Goal: Use online tool/utility: Utilize a website feature to perform a specific function

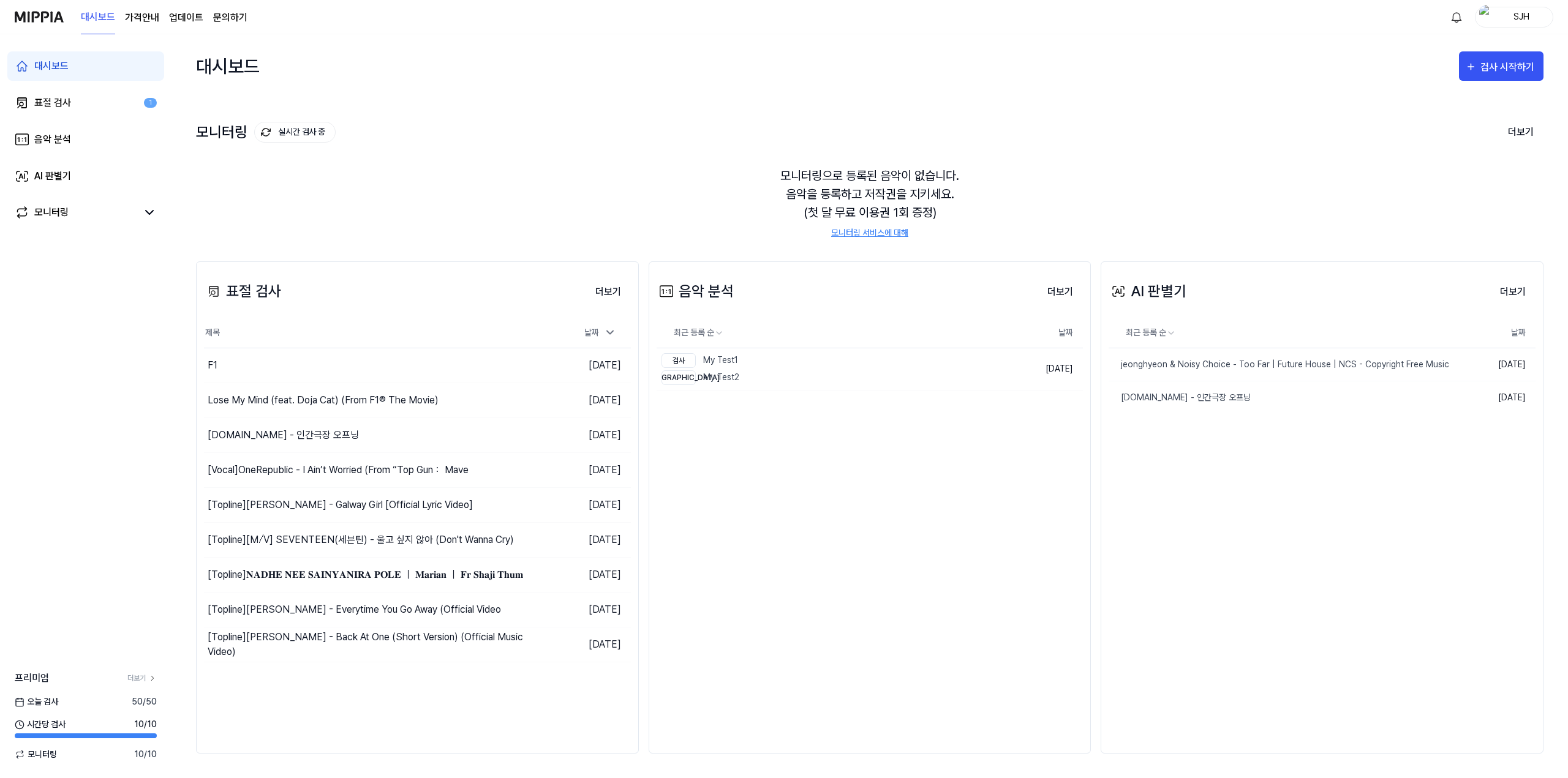
click at [229, 133] on div "모니터링 실시간 검사 중" at bounding box center [266, 132] width 140 height 21
click at [1527, 75] on button "검사 시작하기" at bounding box center [1501, 66] width 85 height 29
click at [1466, 189] on div "모니터링 등록" at bounding box center [1479, 192] width 107 height 16
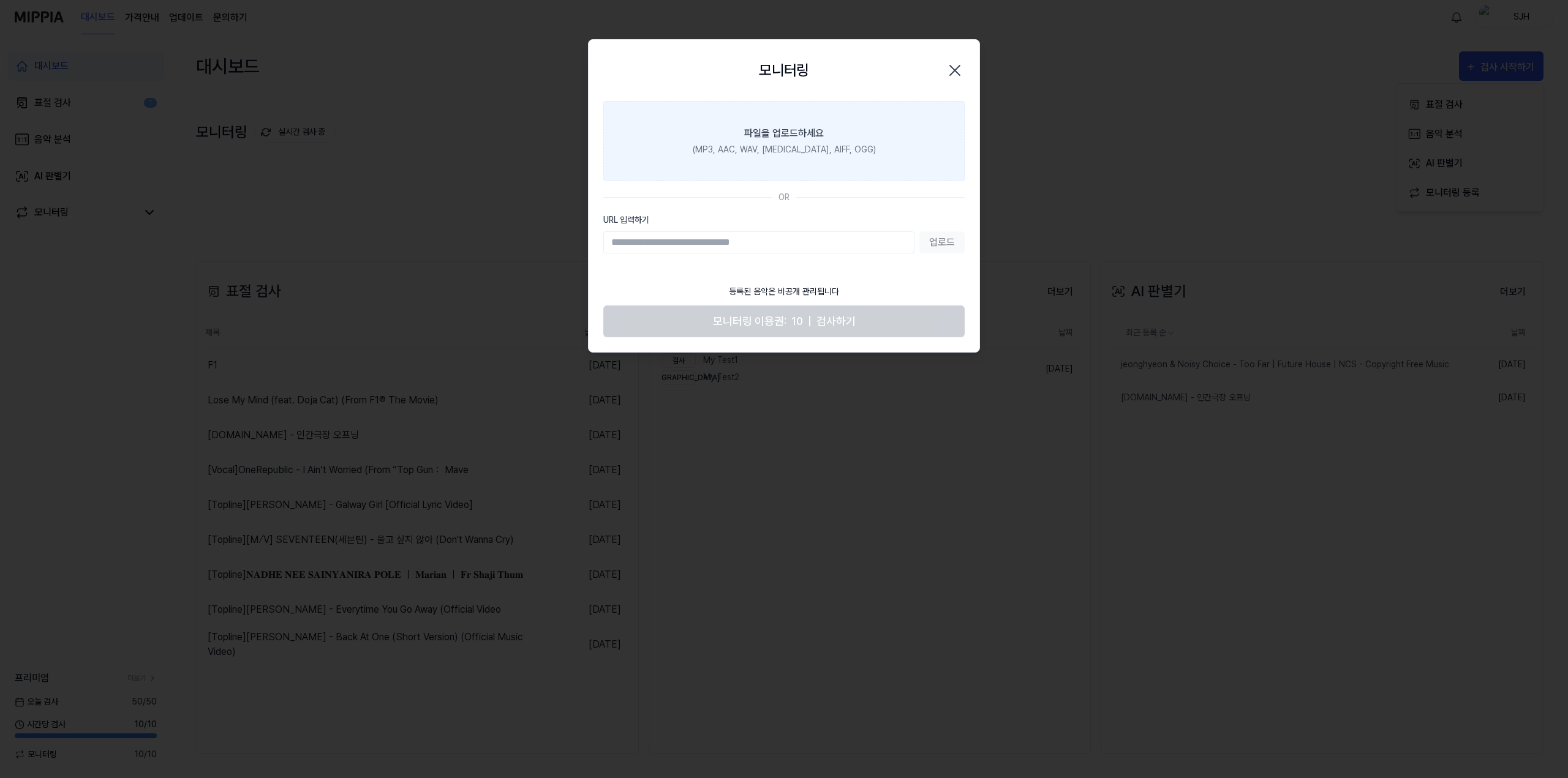
click at [811, 128] on div "파일을 업로드하세요" at bounding box center [784, 133] width 80 height 14
click at [0, 0] on input "파일을 업로드하세요 (MP3, AAC, WAV, FLAC, AIFF, OGG)" at bounding box center [0, 0] width 0 height 0
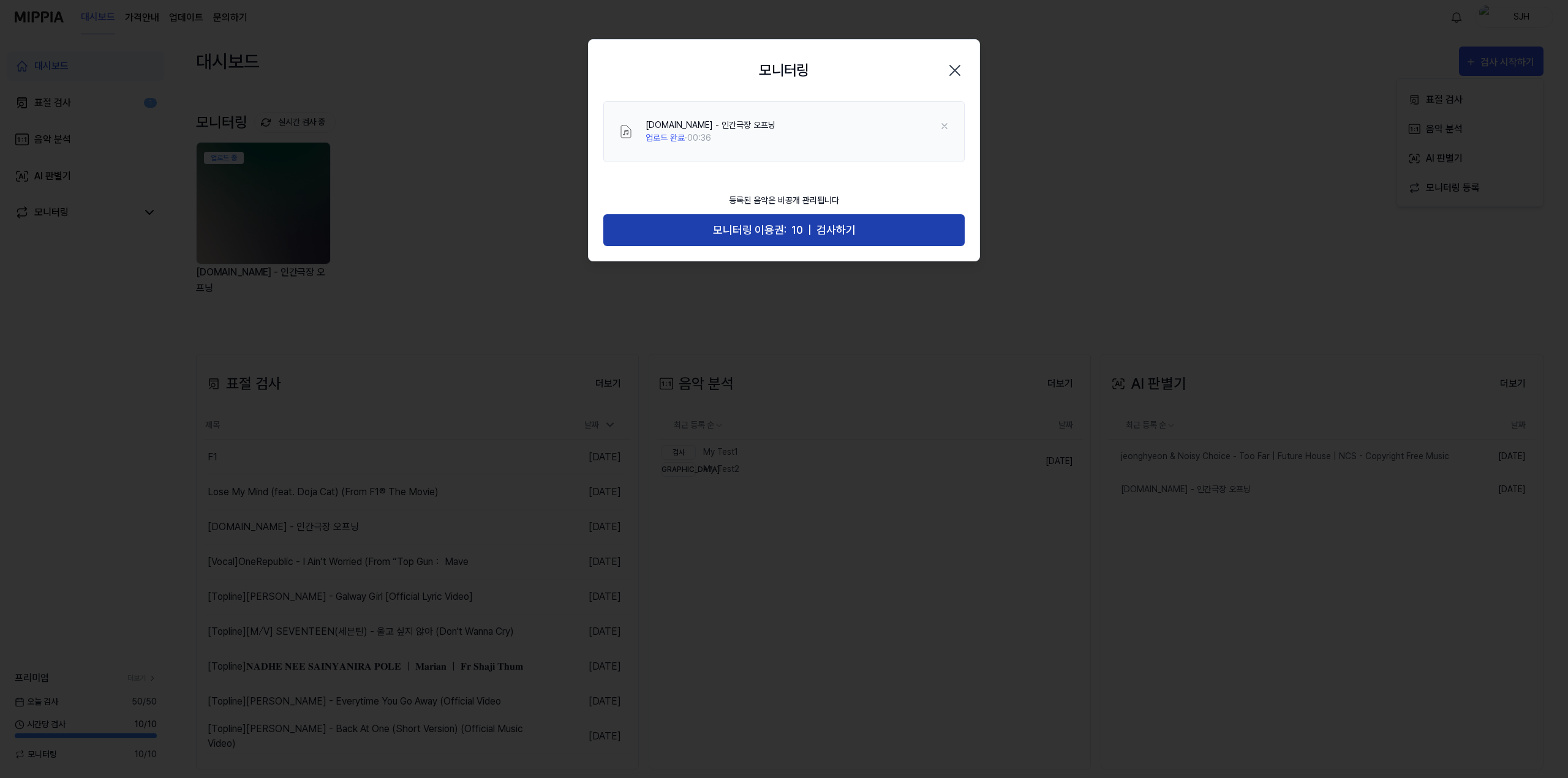
click at [787, 230] on button "모니터링 이용권: 10 | 검사하기" at bounding box center [784, 231] width 362 height 33
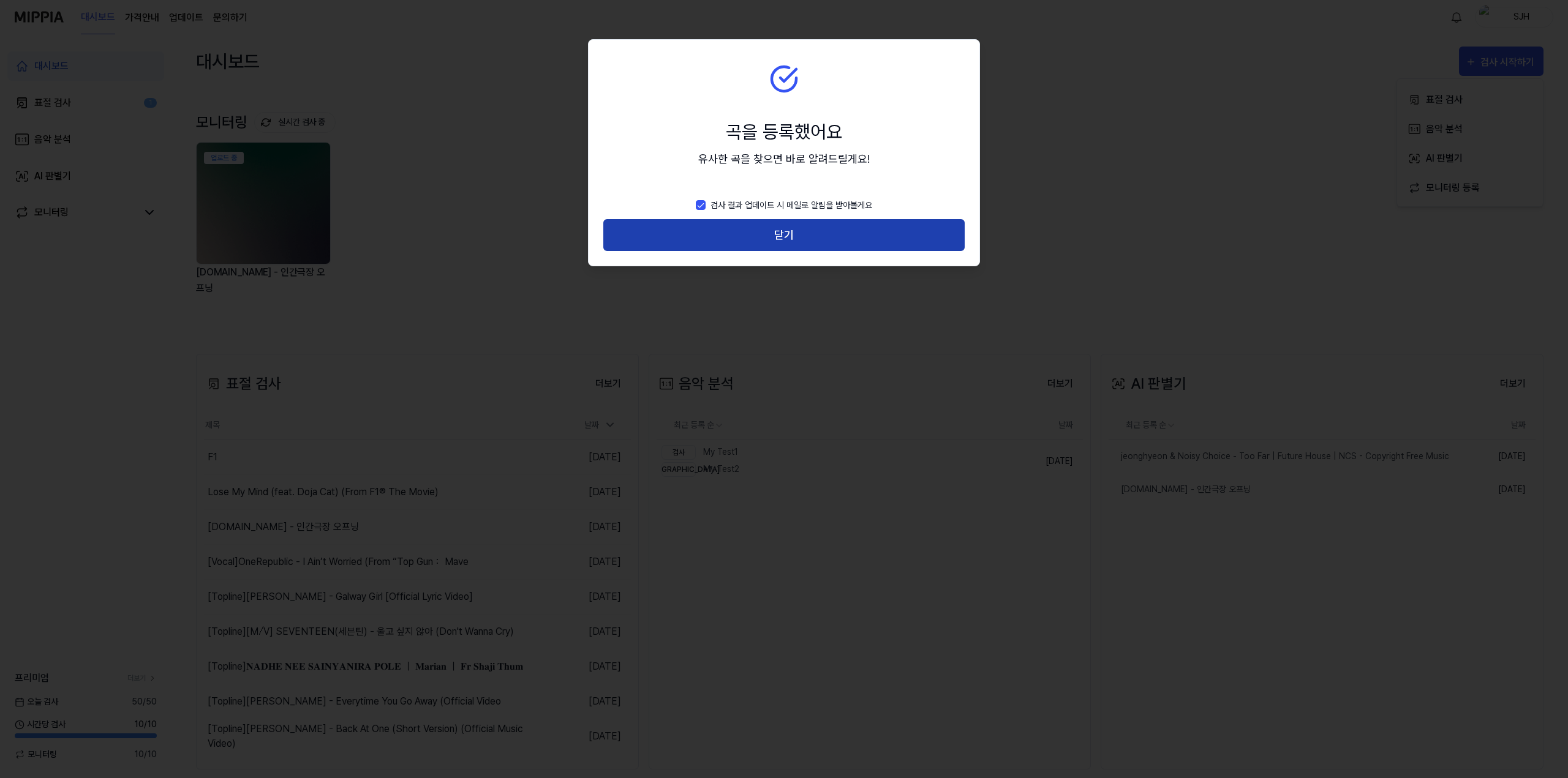
click at [795, 241] on button "닫기" at bounding box center [784, 236] width 362 height 33
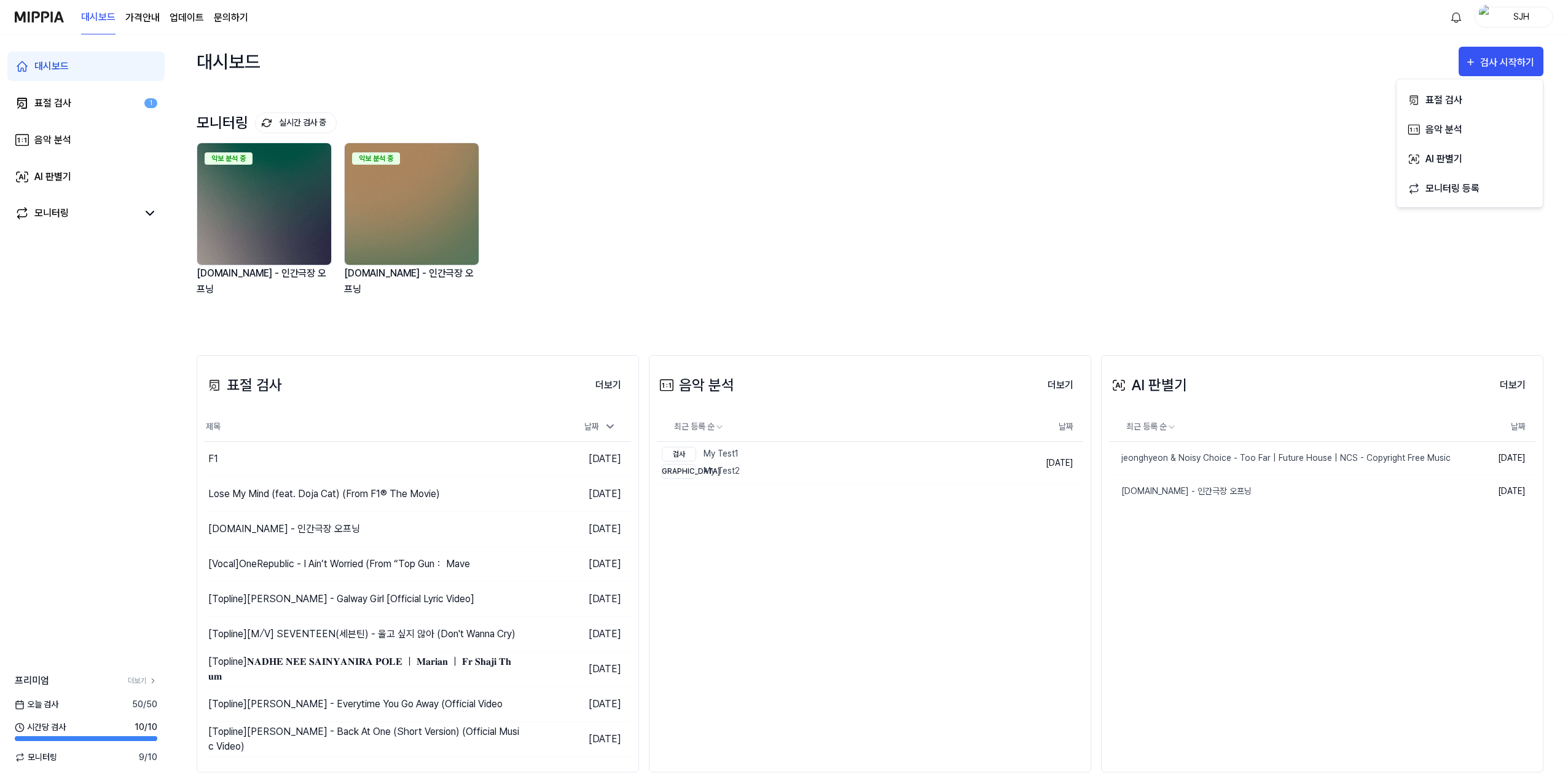
click at [746, 226] on div "악보 분석 중 y2mate.com - 인간극장 오프닝 악보 분석 중 y2mate.com - 인간극장 오프닝" at bounding box center [860, 231] width 1347 height 176
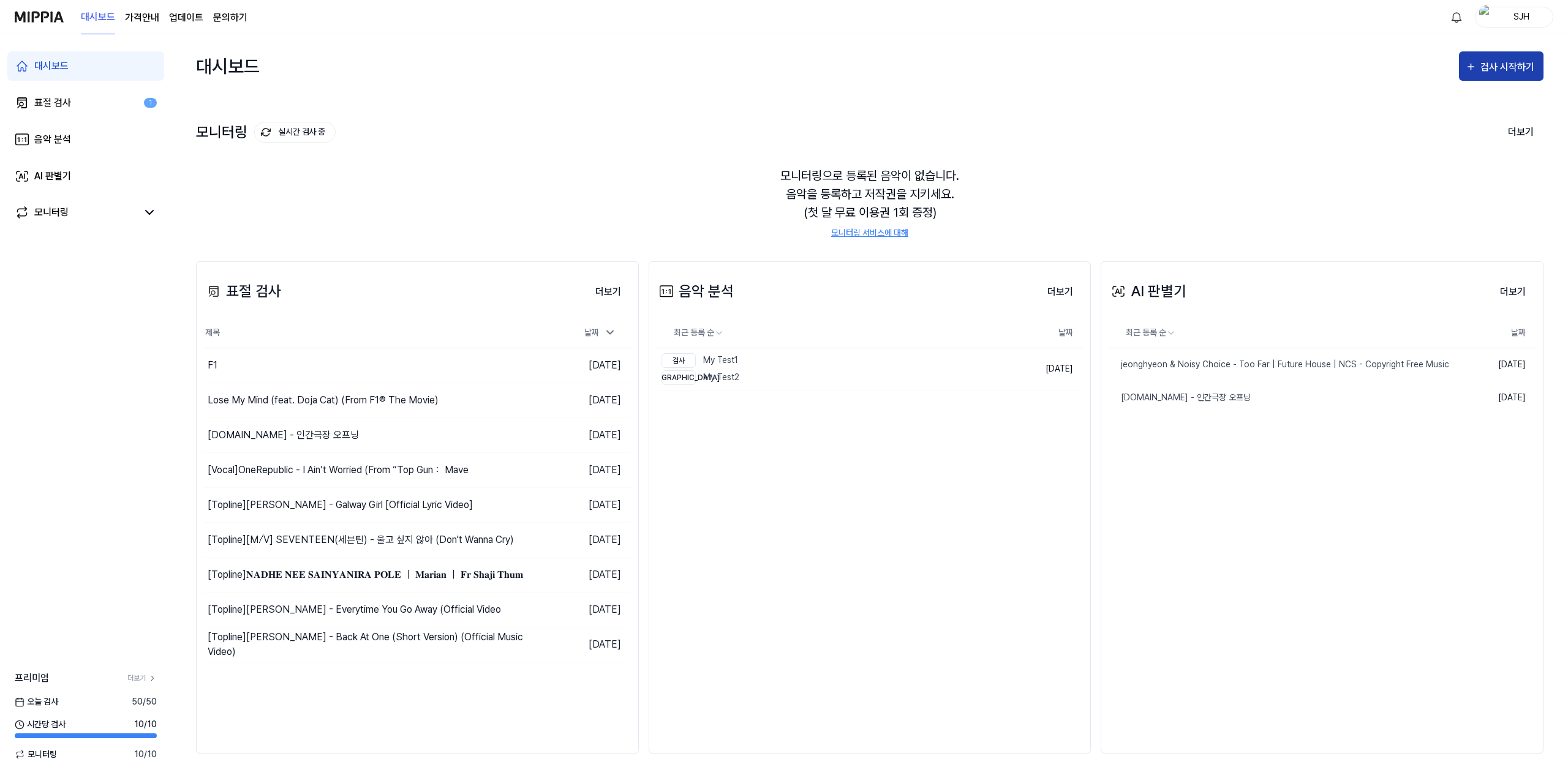
drag, startPoint x: 1480, startPoint y: 73, endPoint x: 1476, endPoint y: 78, distance: 6.4
click at [1480, 73] on div "검사 시작하기" at bounding box center [1501, 67] width 72 height 16
click at [1430, 204] on button "모니터링 등록" at bounding box center [1470, 191] width 136 height 29
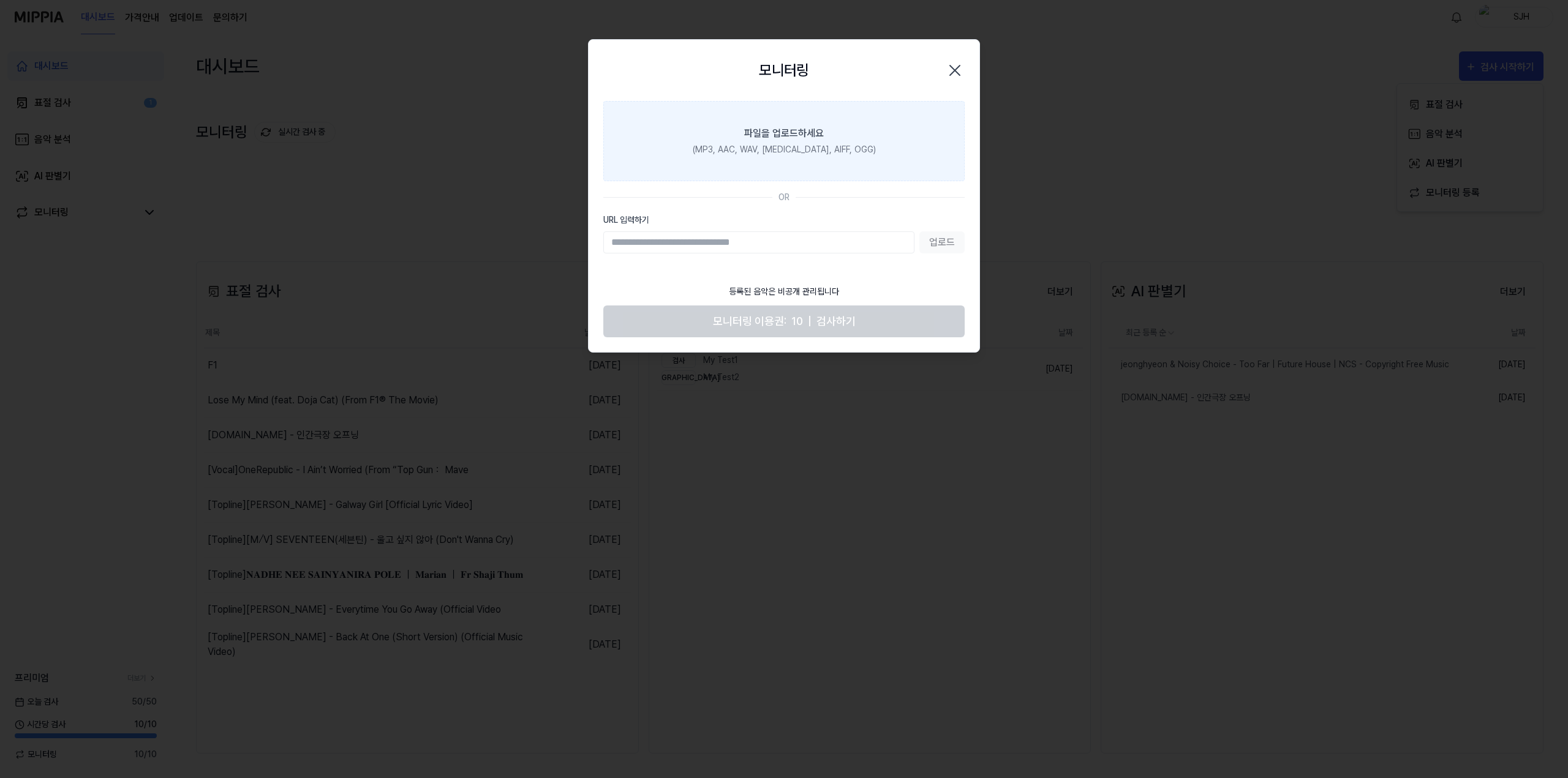
click at [862, 170] on label "파일을 업로드하세요 (MP3, AAC, WAV, FLAC, AIFF, OGG)" at bounding box center [784, 141] width 362 height 80
click at [0, 0] on input "파일을 업로드하세요 (MP3, AAC, WAV, FLAC, AIFF, OGG)" at bounding box center [0, 0] width 0 height 0
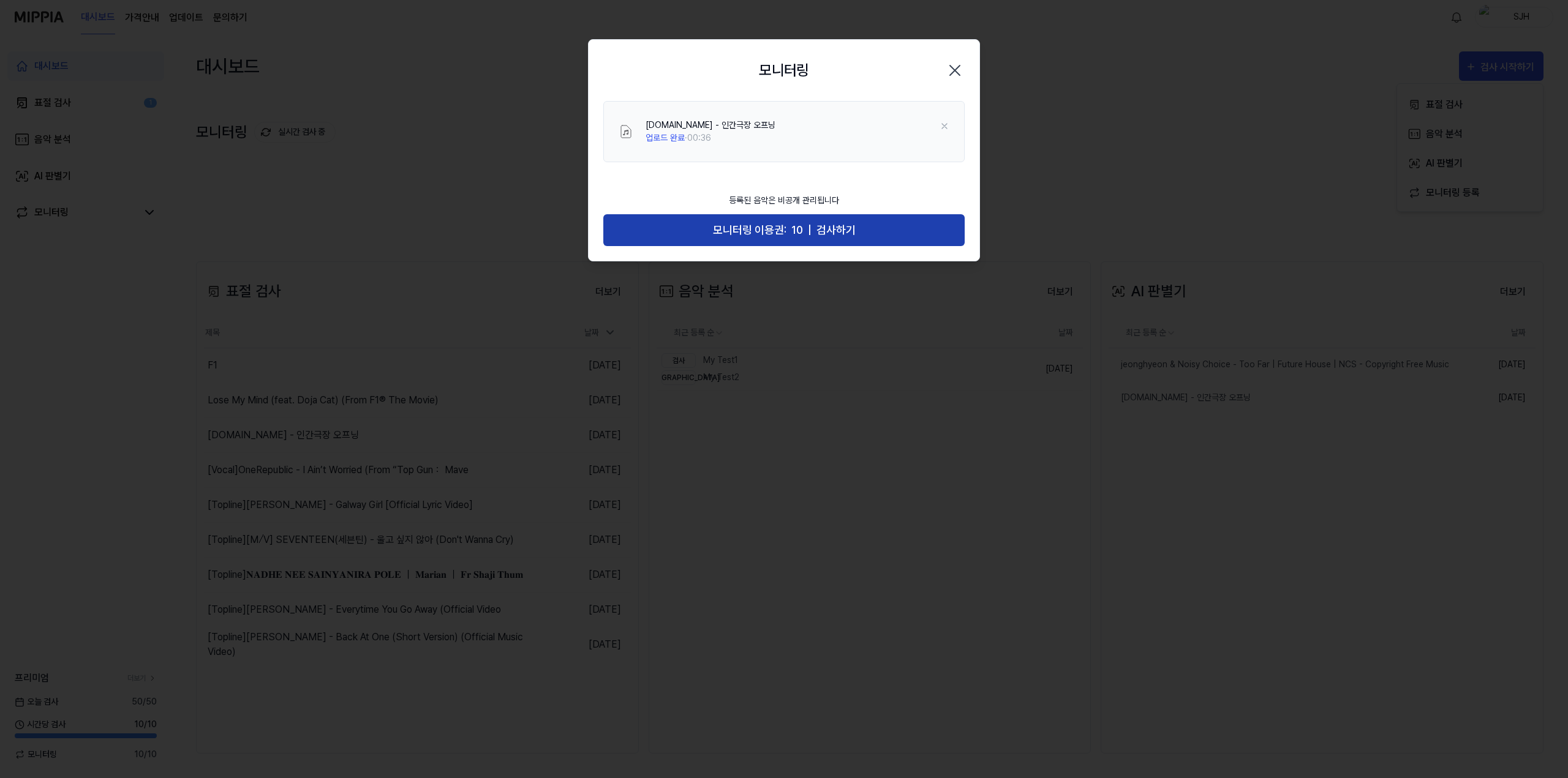
click at [783, 226] on span "모니터링 이용권:" at bounding box center [750, 231] width 73 height 18
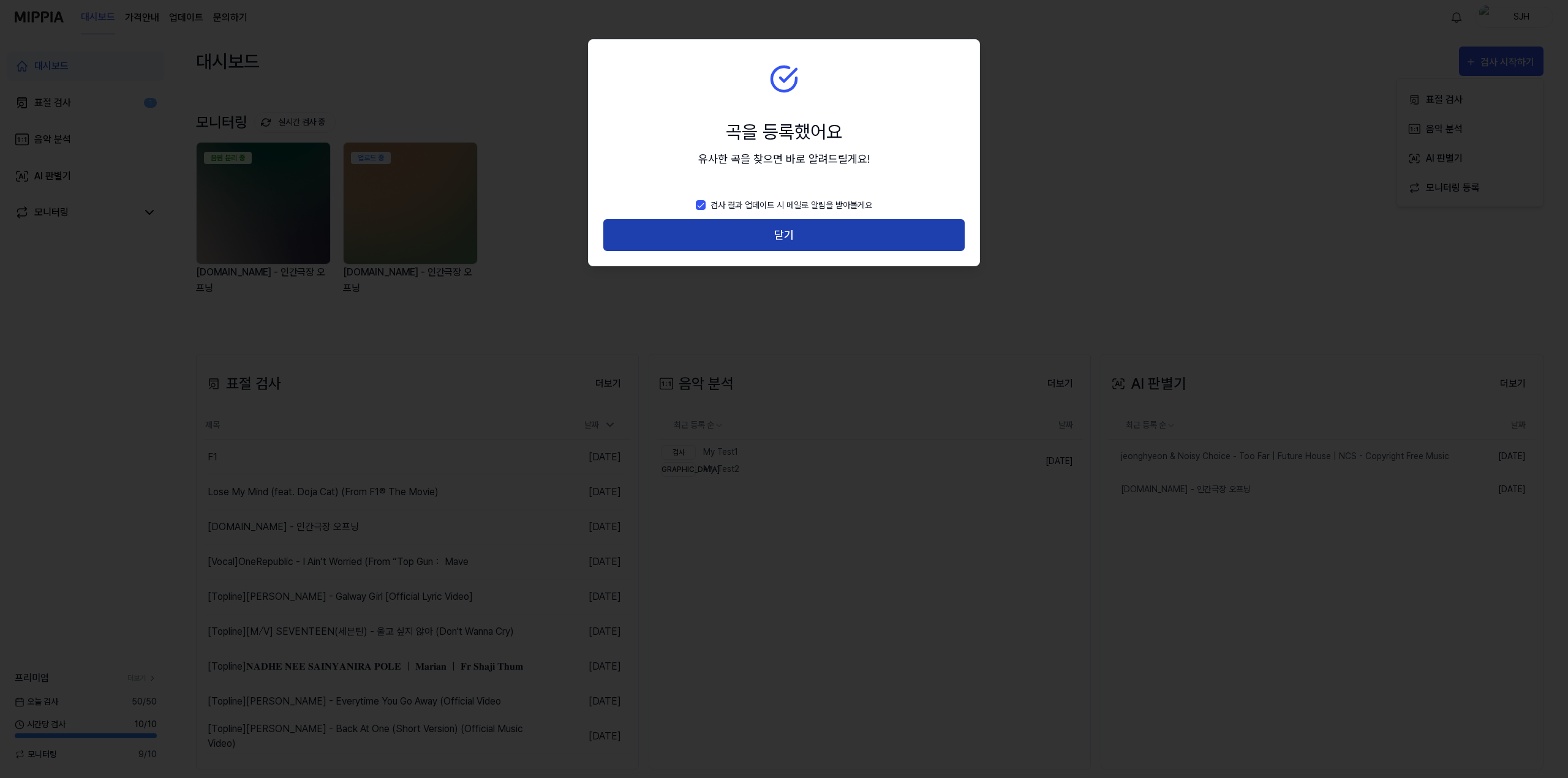
click at [776, 242] on button "닫기" at bounding box center [784, 236] width 362 height 33
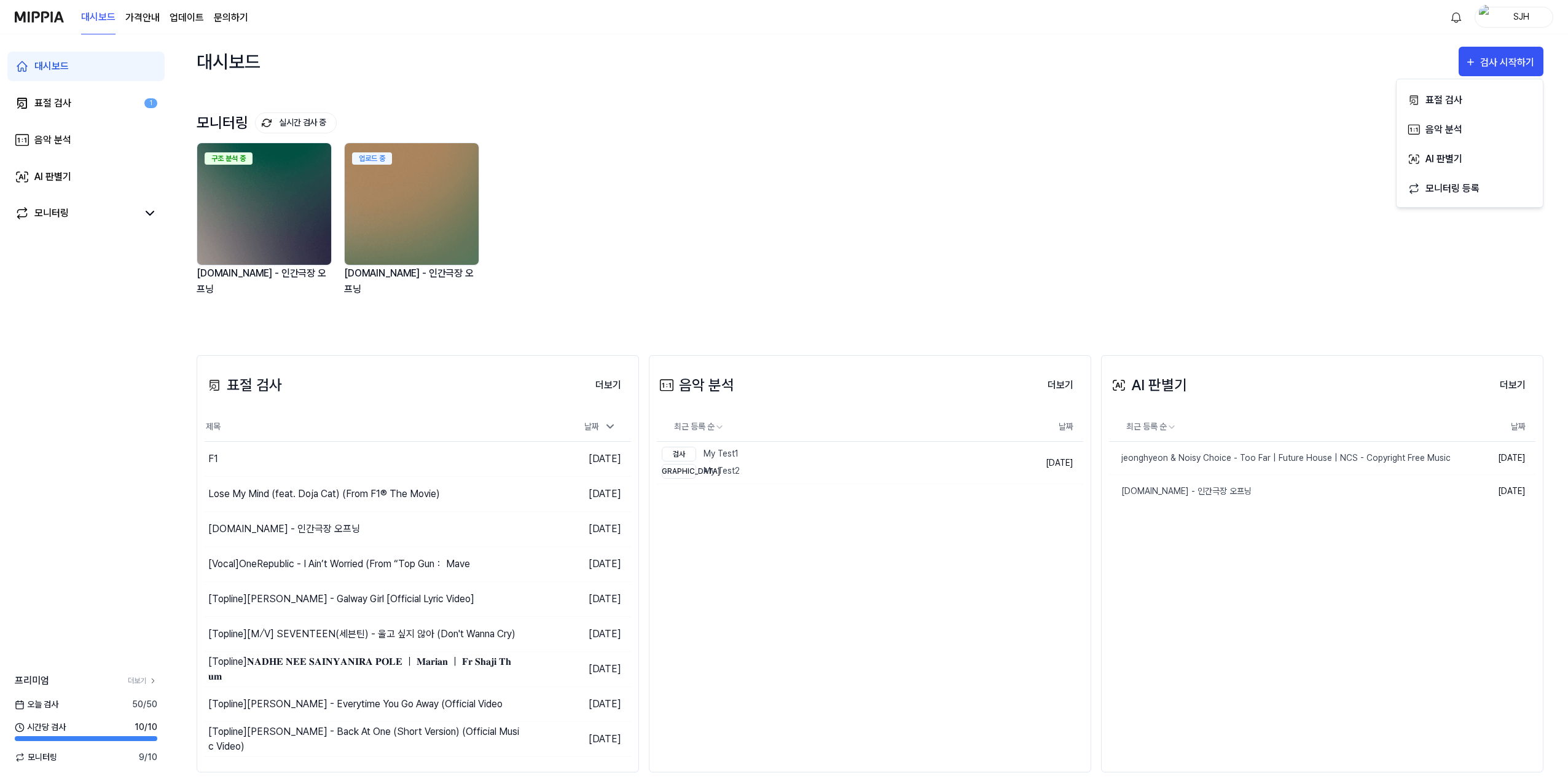
click at [556, 129] on div "모니터링 실시간 검사 중 더보기" at bounding box center [870, 123] width 1347 height 19
click at [734, 170] on div "악보 분석 중 [DOMAIN_NAME] - 인간극장 오프닝 악보 분석 중 [DOMAIN_NAME] - 인간극장 오프닝" at bounding box center [860, 231] width 1347 height 176
click at [663, 163] on div "악보 분석 중 [DOMAIN_NAME] - 인간극장 오프닝 악보 분석 중 [DOMAIN_NAME] - 인간극장 오프닝" at bounding box center [860, 231] width 1347 height 176
click at [592, 198] on div "정밀 검사 중 33% [DOMAIN_NAME] - 인간극장 오프닝 정밀 검사 중 0% [DOMAIN_NAME] - 인간극장 오프닝" at bounding box center [860, 231] width 1347 height 176
click at [280, 209] on img at bounding box center [264, 204] width 134 height 122
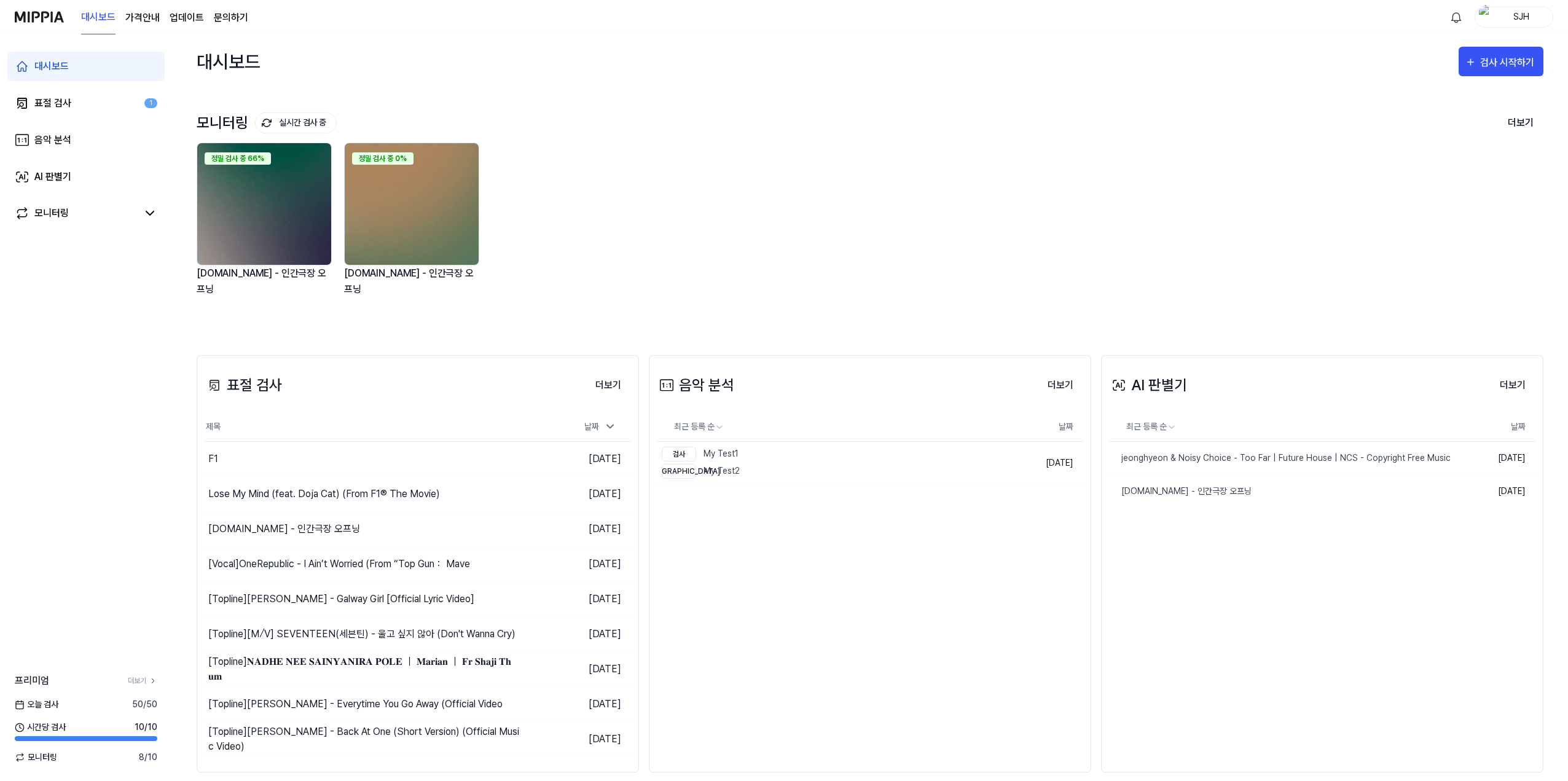
click at [50, 18] on img at bounding box center [39, 17] width 49 height 34
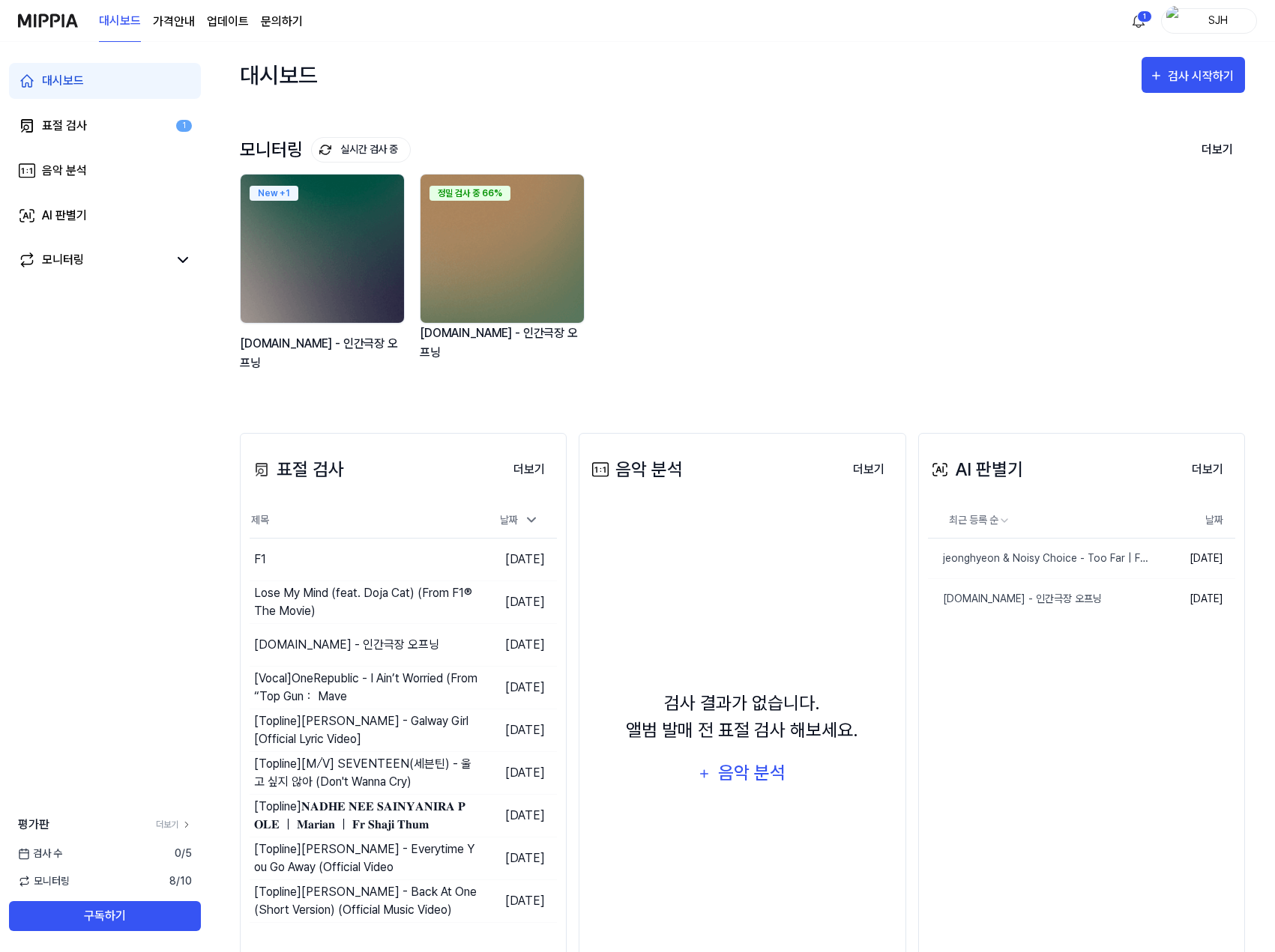
click at [1066, 257] on div "New + 1 [DOMAIN_NAME] - 인간극장 오프닝 정밀 검사 중 66% [DOMAIN_NAME] - 인간극장 오프닝" at bounding box center [730, 281] width 1005 height 215
